Goal: Find specific page/section: Find specific page/section

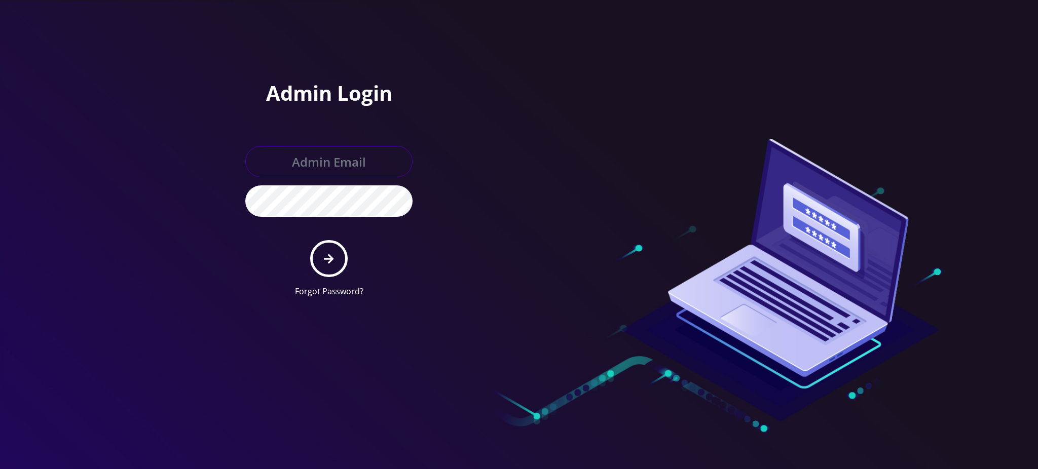
type input "[PERSON_NAME][EMAIL_ADDRESS][DOMAIN_NAME]"
drag, startPoint x: 0, startPoint y: 0, endPoint x: 330, endPoint y: 257, distance: 417.9
click at [330, 257] on icon "submit" at bounding box center [329, 258] width 10 height 11
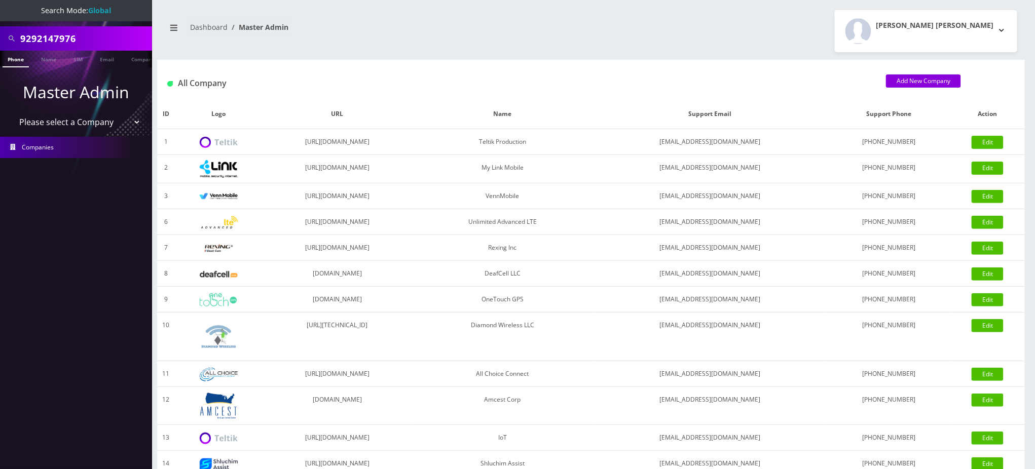
drag, startPoint x: 106, startPoint y: 37, endPoint x: 0, endPoint y: 20, distance: 107.8
click at [0, 22] on nav "Search Mode: Global 9292147976 Phone Name SIM Email Company Customer Master Adm…" at bounding box center [76, 234] width 152 height 469
paste input "13233511937"
click at [23, 35] on input "13233511937" at bounding box center [84, 38] width 129 height 19
type input "3233511937"
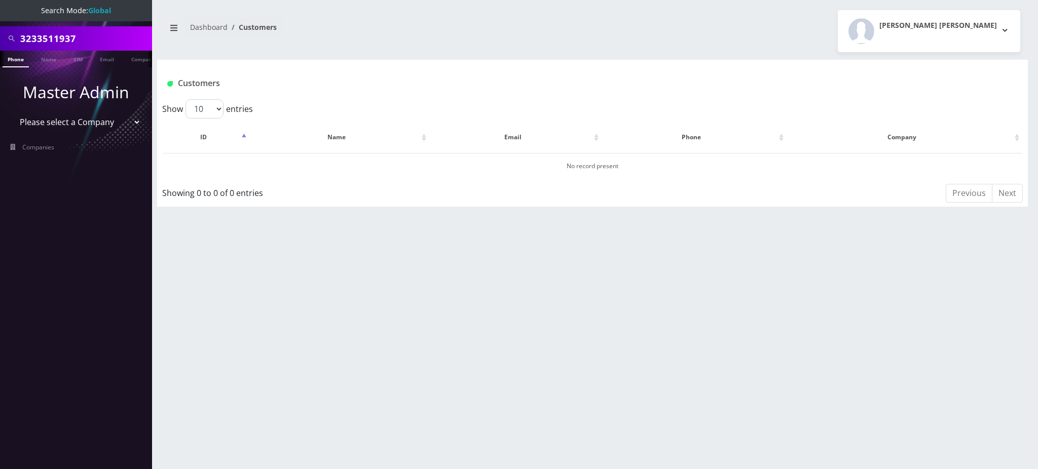
drag, startPoint x: 84, startPoint y: 34, endPoint x: 0, endPoint y: 33, distance: 83.7
click at [0, 35] on div "3233511937" at bounding box center [76, 38] width 152 height 24
type input "3232511937"
click at [43, 40] on input "3232511937" at bounding box center [84, 38] width 129 height 19
type input "3233511937"
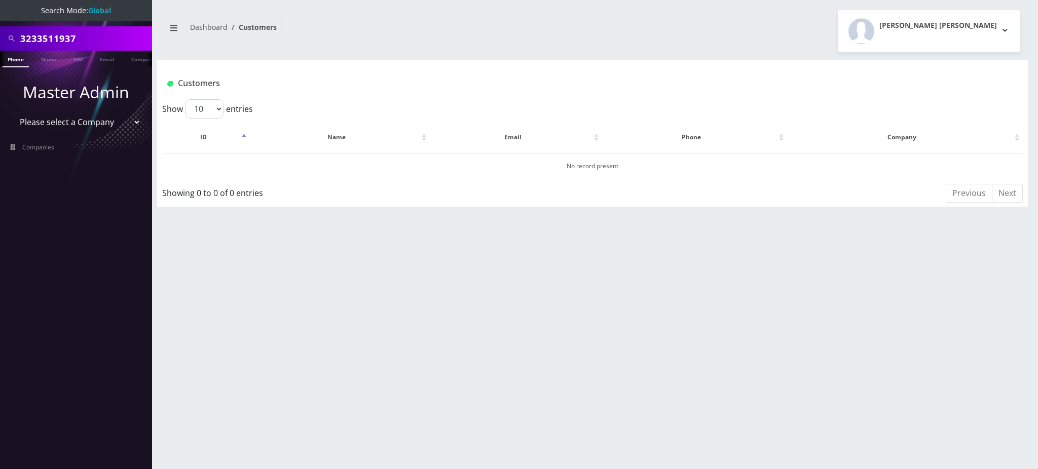
click at [19, 59] on link "Phone" at bounding box center [16, 59] width 26 height 17
click at [75, 35] on input "3233511937" at bounding box center [84, 38] width 129 height 19
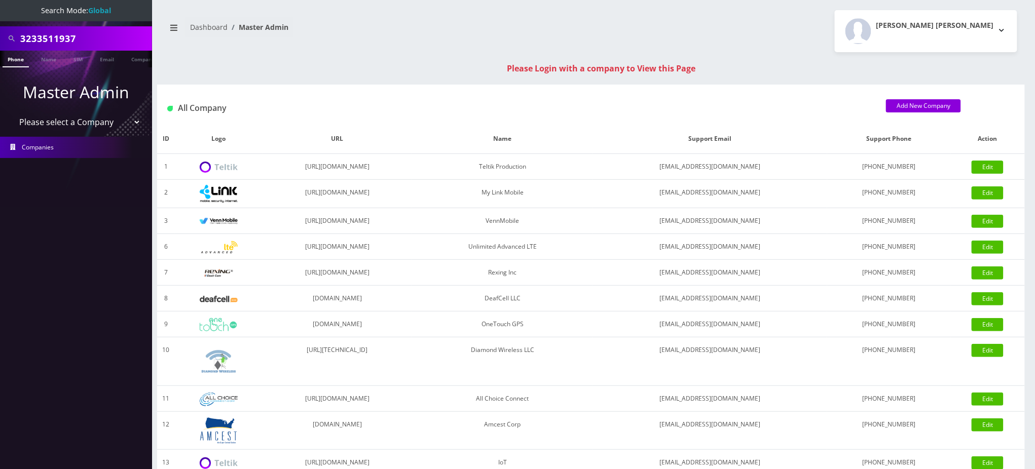
drag, startPoint x: 90, startPoint y: 38, endPoint x: 0, endPoint y: 38, distance: 90.2
click at [0, 38] on div "3233511937" at bounding box center [76, 38] width 152 height 24
click at [15, 61] on link "Phone" at bounding box center [16, 59] width 26 height 17
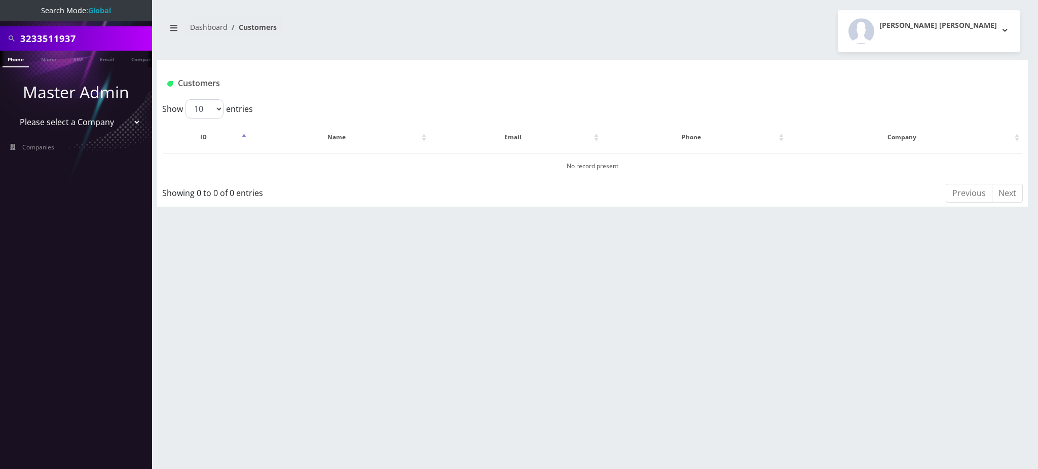
click at [479, 59] on div "3233511937 Phone Name SIM Email Company Customer Dashboard Customers Rochelle L…" at bounding box center [592, 234] width 891 height 469
click at [547, 55] on div "3233511937 Phone Name SIM Email Company Customer Dashboard Customers Rochelle L…" at bounding box center [592, 234] width 891 height 469
drag, startPoint x: 540, startPoint y: 415, endPoint x: 548, endPoint y: 371, distance: 44.3
click at [541, 415] on div "3233511937 Phone Name SIM Email Company Customer Dashboard Customers Rochelle L…" at bounding box center [592, 234] width 891 height 469
drag, startPoint x: 326, startPoint y: 44, endPoint x: 321, endPoint y: 45, distance: 5.1
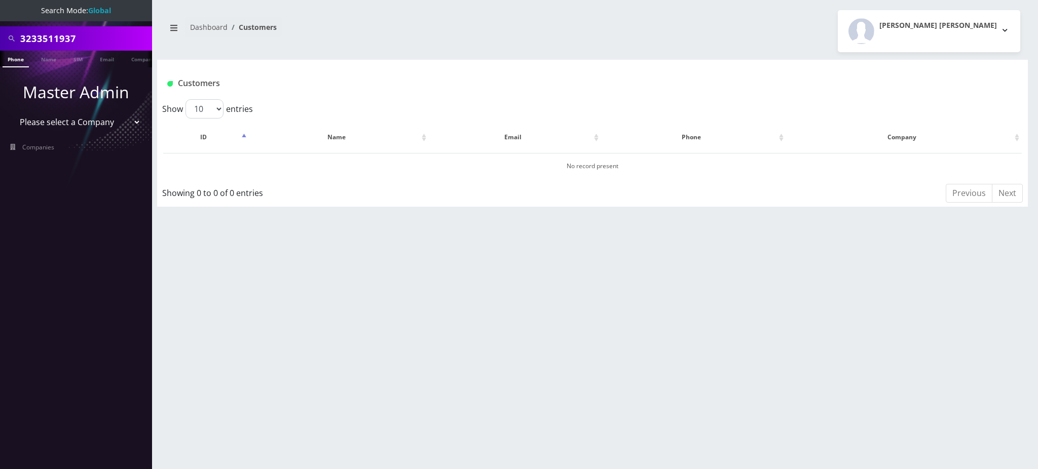
click at [322, 45] on div "Dashboard Customers Rochelle Lynn Pontillas Viado Logout" at bounding box center [592, 31] width 871 height 42
click at [486, 70] on div "Customers" at bounding box center [592, 80] width 871 height 40
drag, startPoint x: 104, startPoint y: 35, endPoint x: 0, endPoint y: 17, distance: 106.0
click at [0, 22] on nav "Search Mode: Global 3233511937 Phone Name SIM Email Company Customer Master Adm…" at bounding box center [76, 234] width 152 height 469
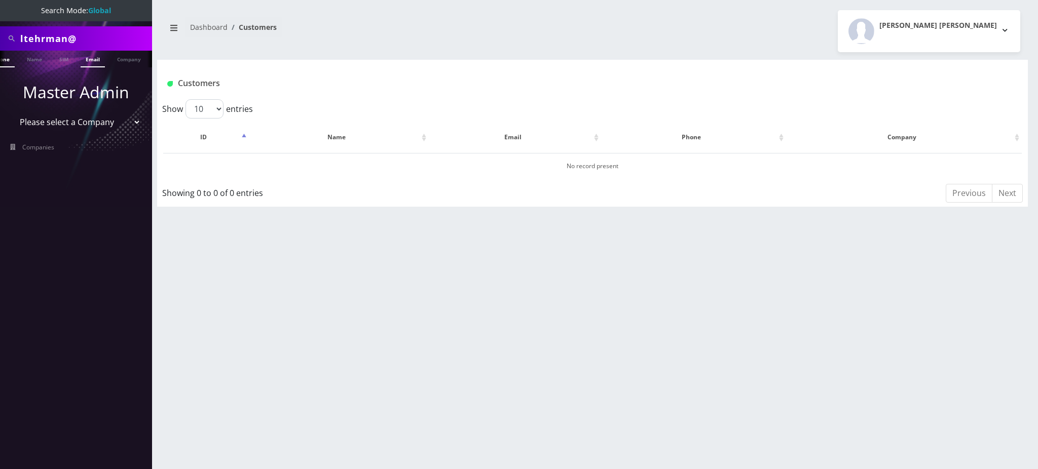
type input "ltehrman@"
click at [90, 60] on link "Email" at bounding box center [93, 59] width 24 height 17
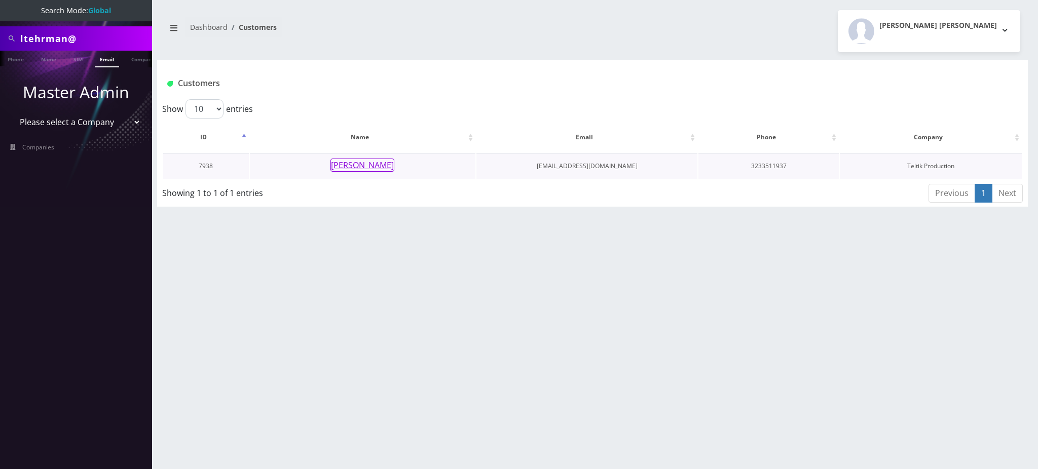
click at [361, 168] on button "[PERSON_NAME]" at bounding box center [363, 165] width 64 height 13
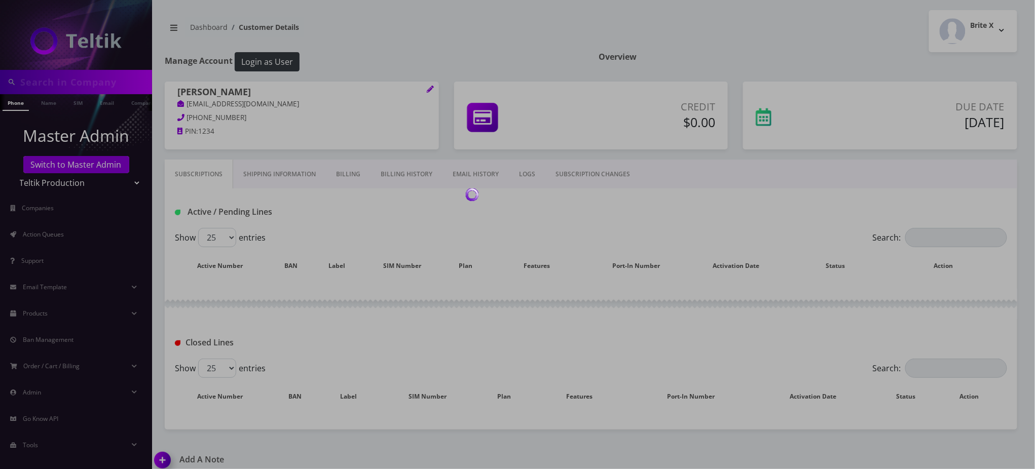
type input "ltehrman@"
